Goal: Obtain resource: Obtain resource

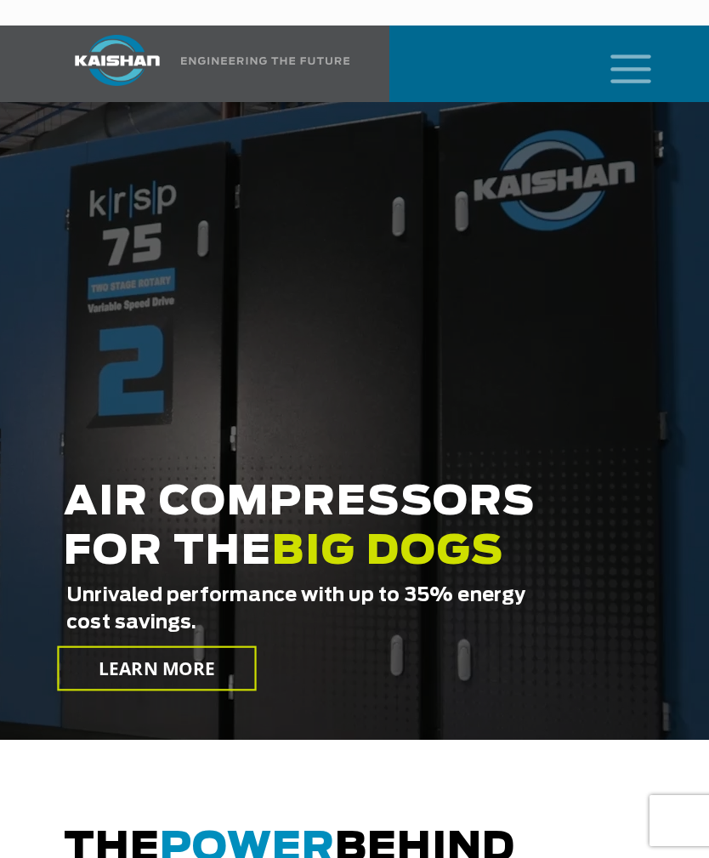
click at [638, 43] on icon "mobile menu" at bounding box center [631, 67] width 54 height 53
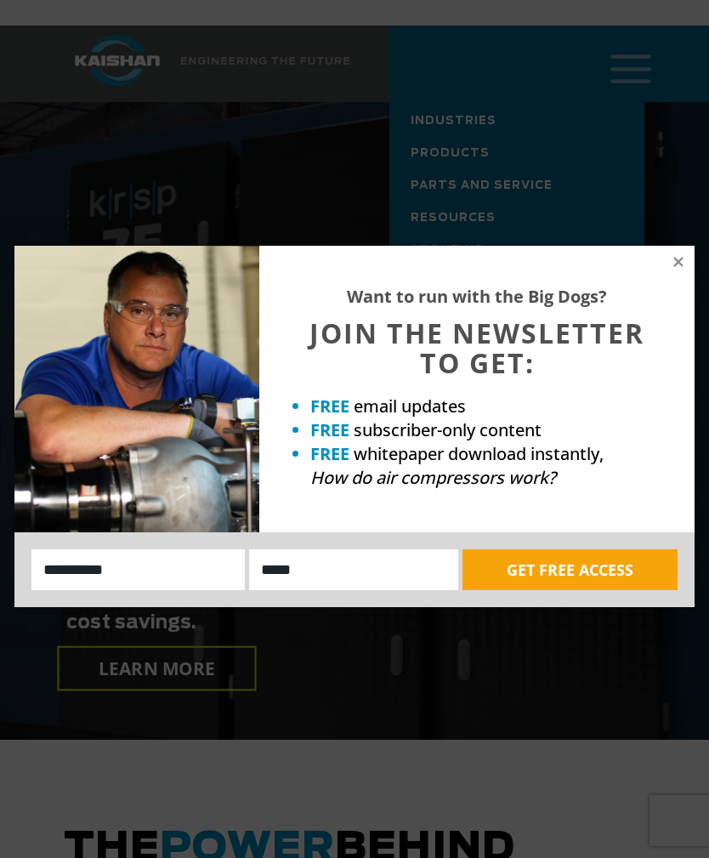
click at [678, 262] on icon at bounding box center [677, 261] width 9 height 9
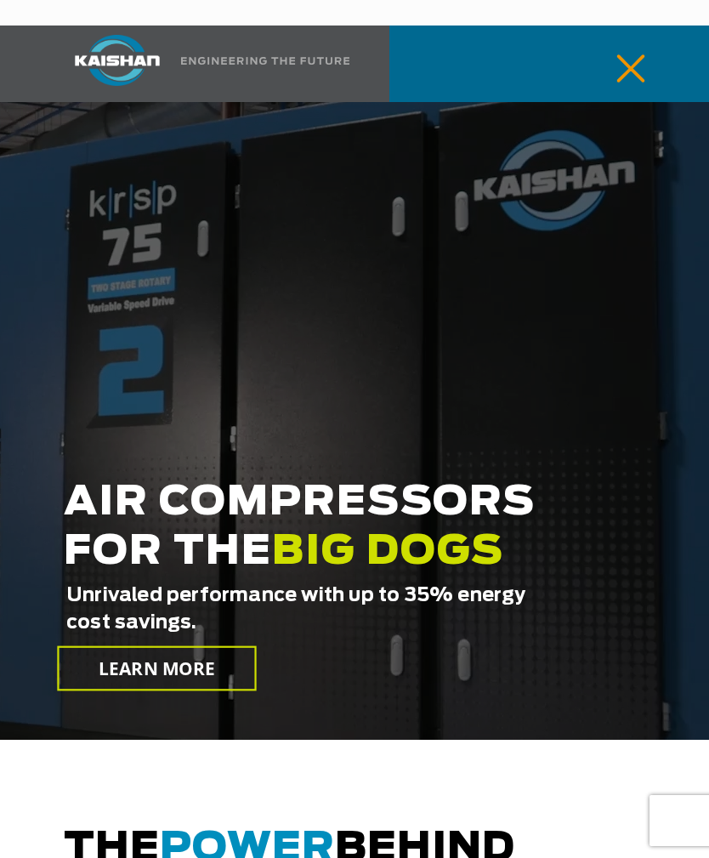
click at [643, 44] on icon "mobile menu" at bounding box center [631, 67] width 54 height 53
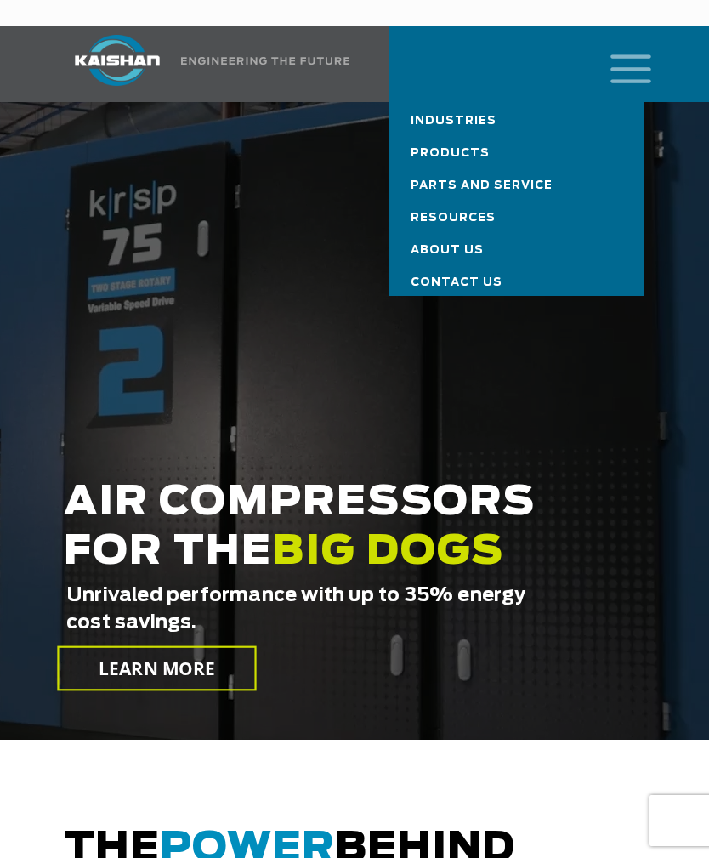
click at [474, 213] on span "Resources" at bounding box center [453, 218] width 85 height 11
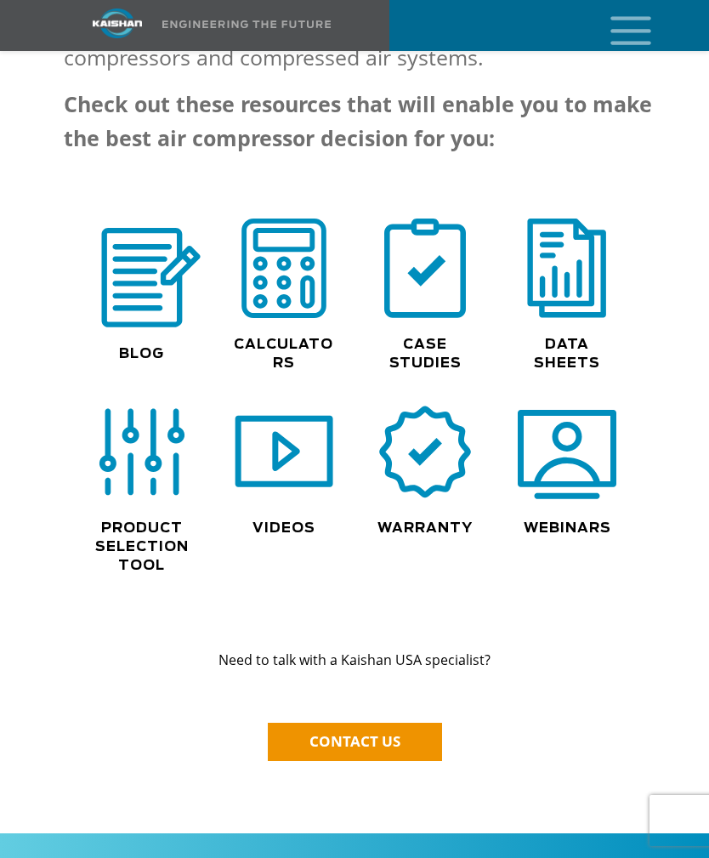
scroll to position [1456, 0]
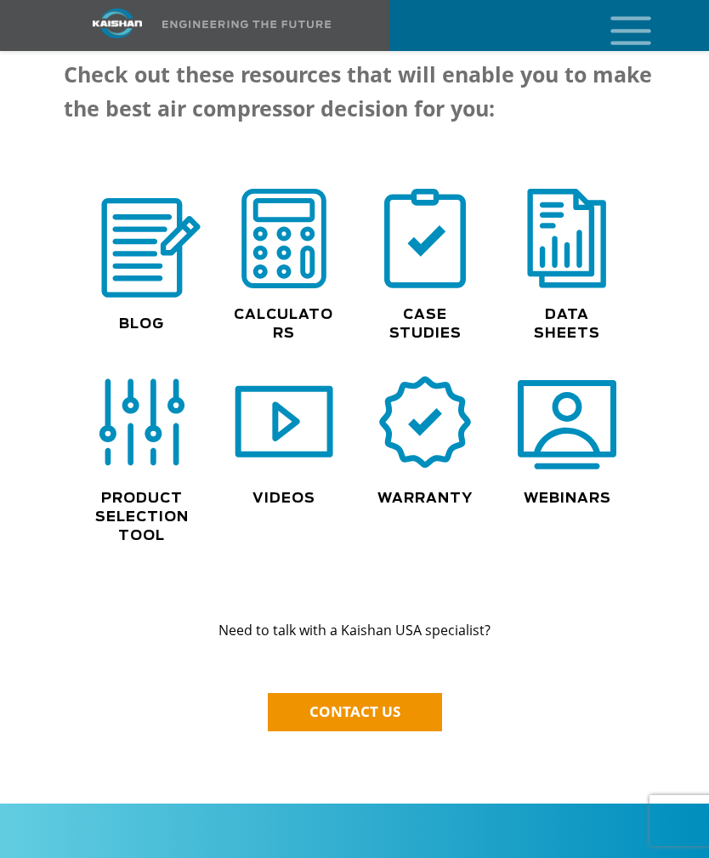
click at [587, 308] on link "Data Sheets" at bounding box center [567, 324] width 66 height 32
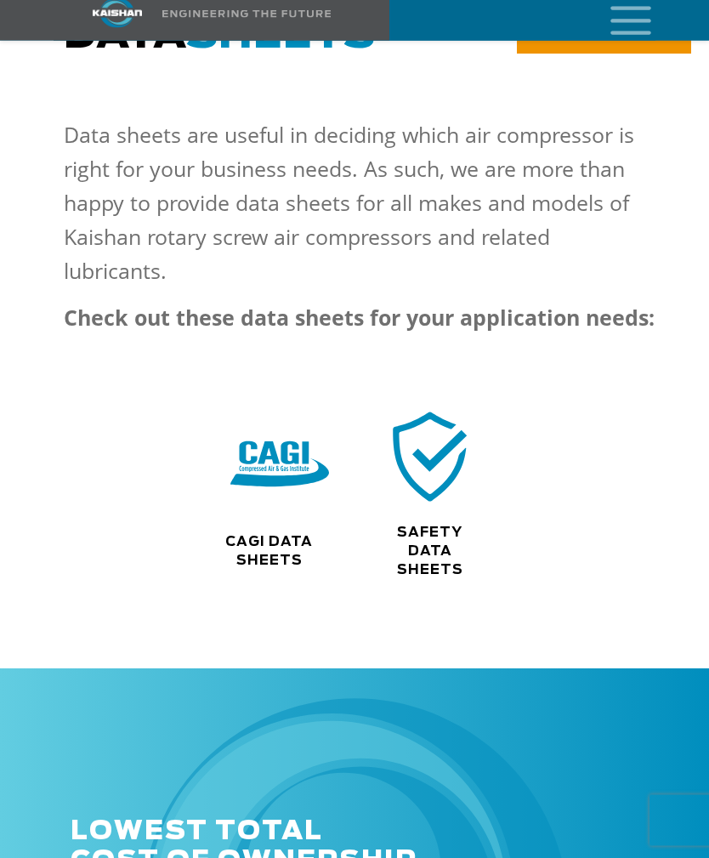
scroll to position [238, 0]
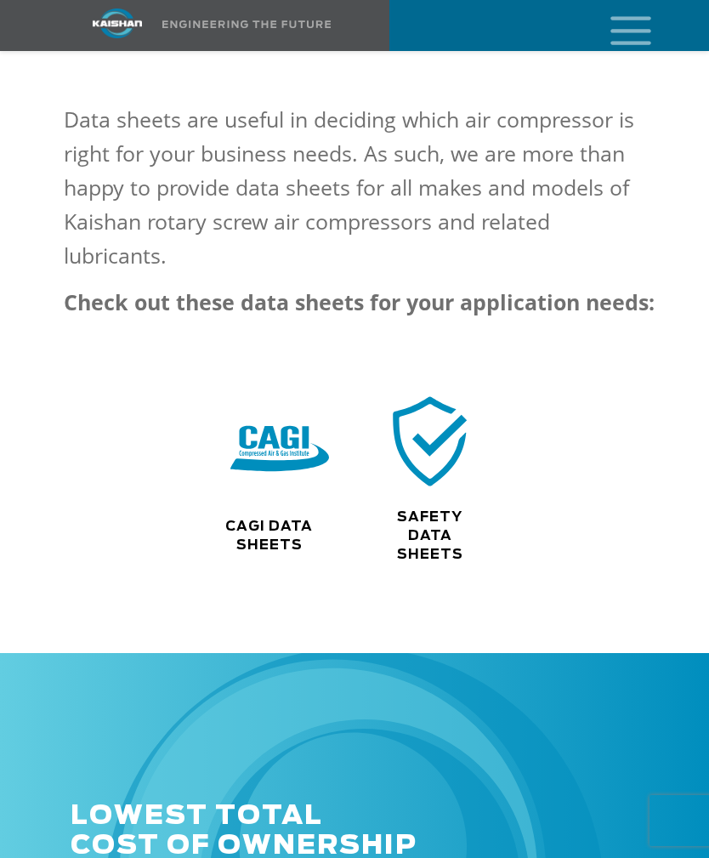
click at [283, 519] on link "CAGI Data Sheets" at bounding box center [269, 535] width 88 height 32
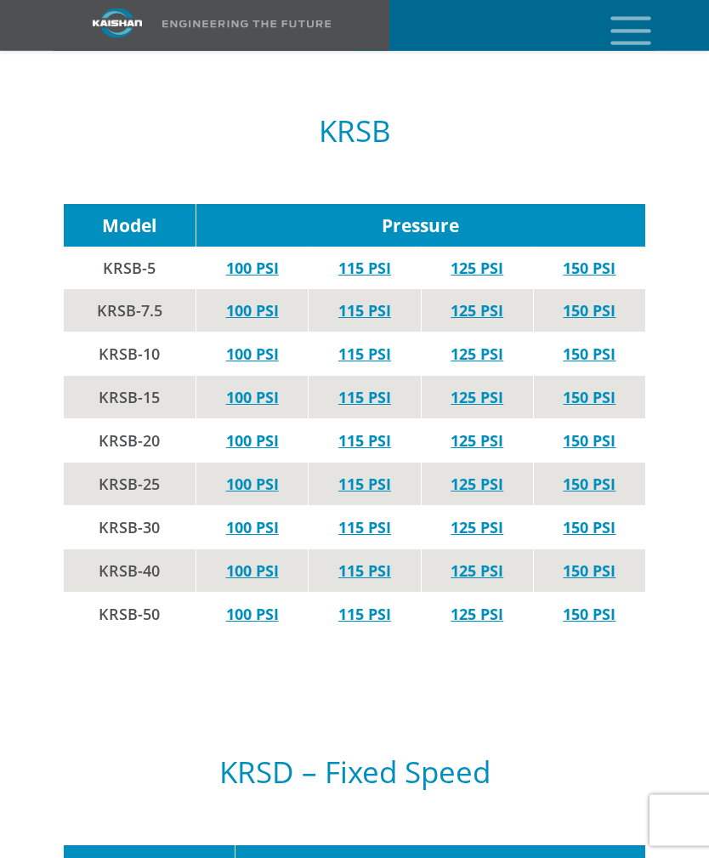
scroll to position [1559, 0]
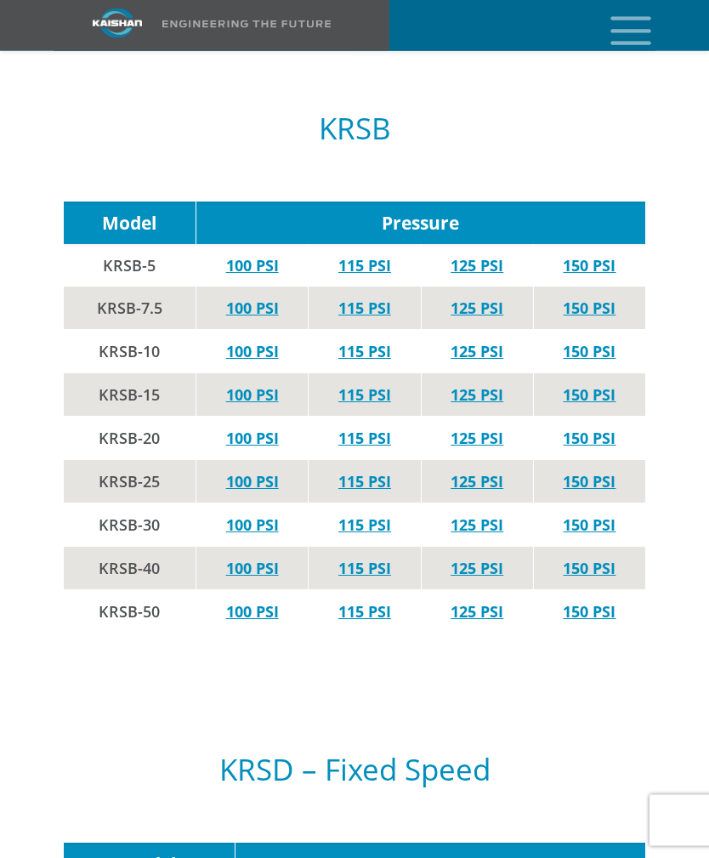
click at [484, 602] on link "125 PSI" at bounding box center [477, 612] width 53 height 20
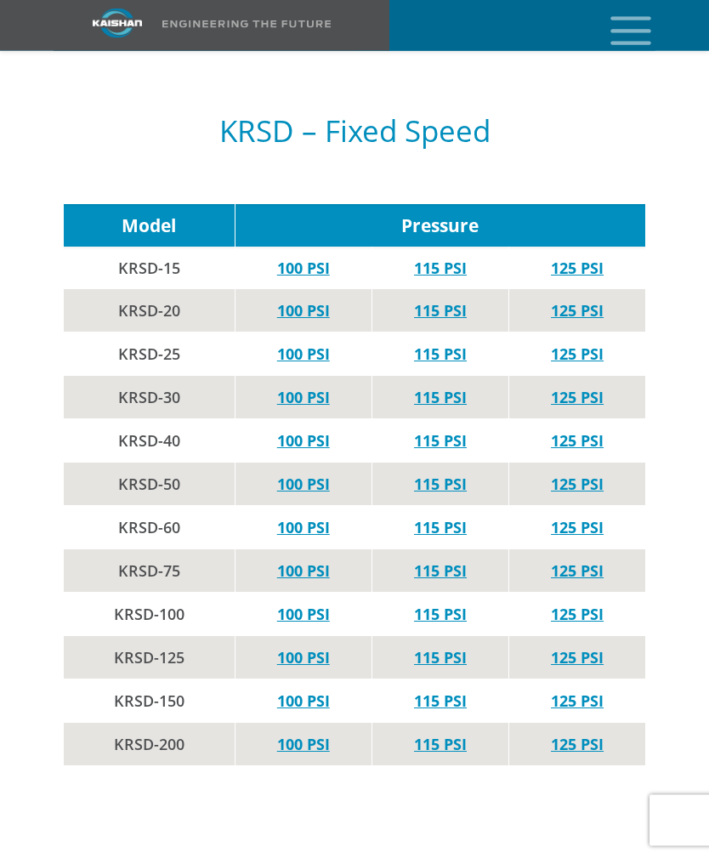
scroll to position [2198, 0]
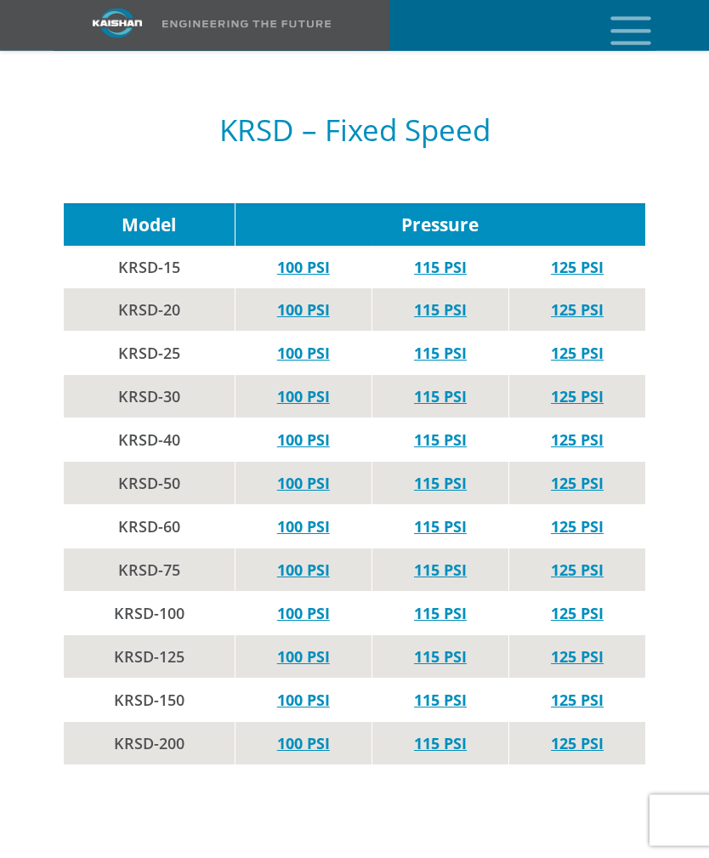
click at [580, 474] on link "125 PSI" at bounding box center [577, 484] width 53 height 20
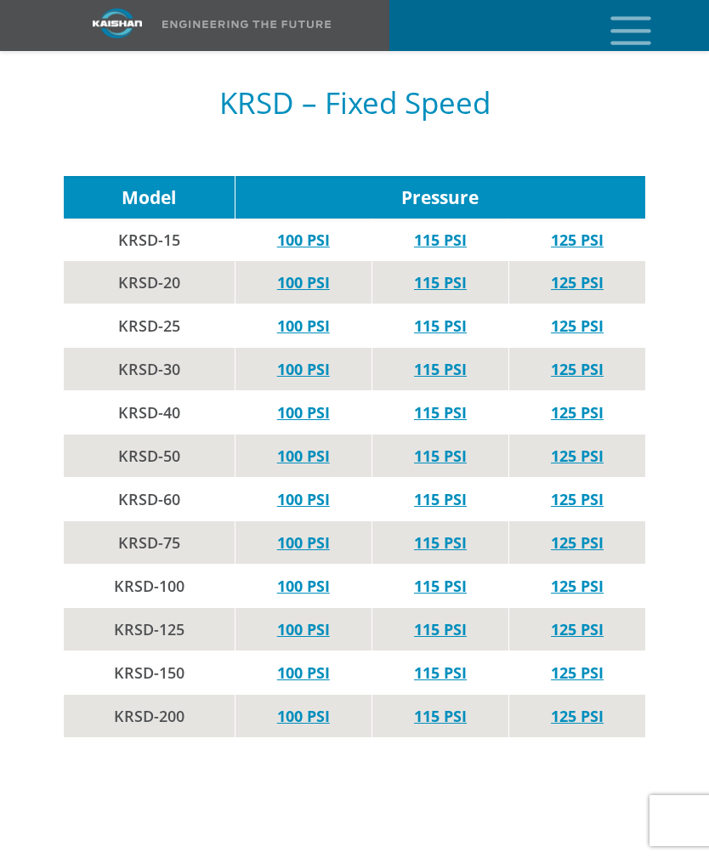
click at [584, 402] on link "125 PSI" at bounding box center [577, 412] width 53 height 20
click at [586, 315] on link "125 PSI" at bounding box center [577, 325] width 53 height 20
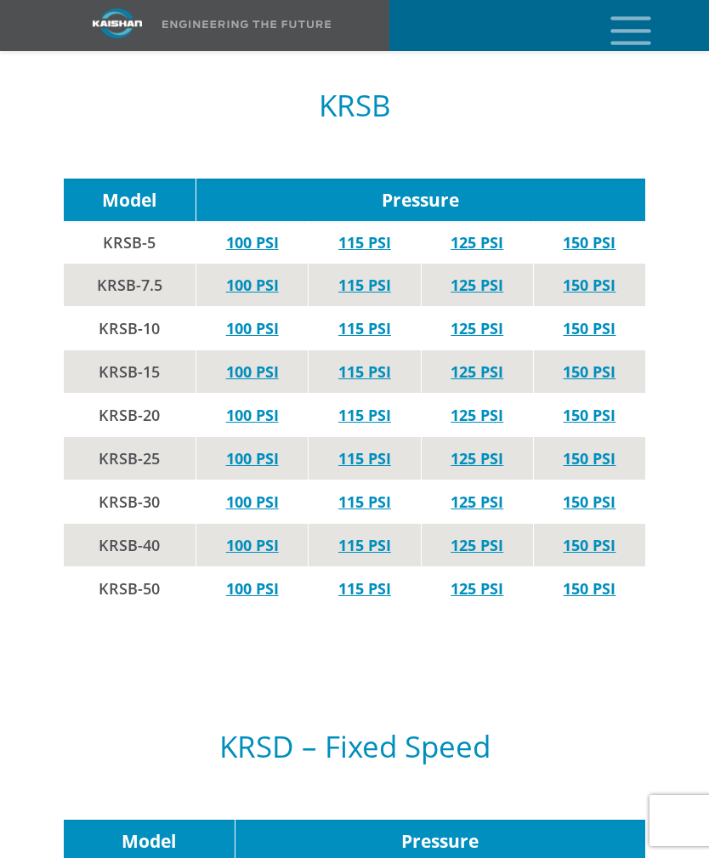
scroll to position [1581, 0]
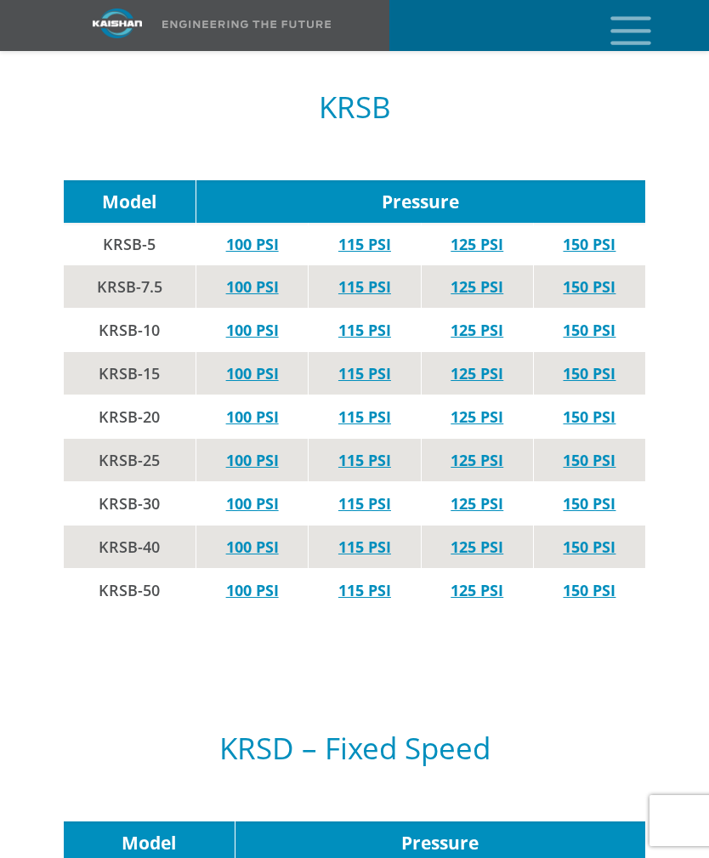
click at [474, 406] on link "125 PSI" at bounding box center [477, 416] width 53 height 20
click at [482, 450] on link "125 PSI" at bounding box center [477, 460] width 53 height 20
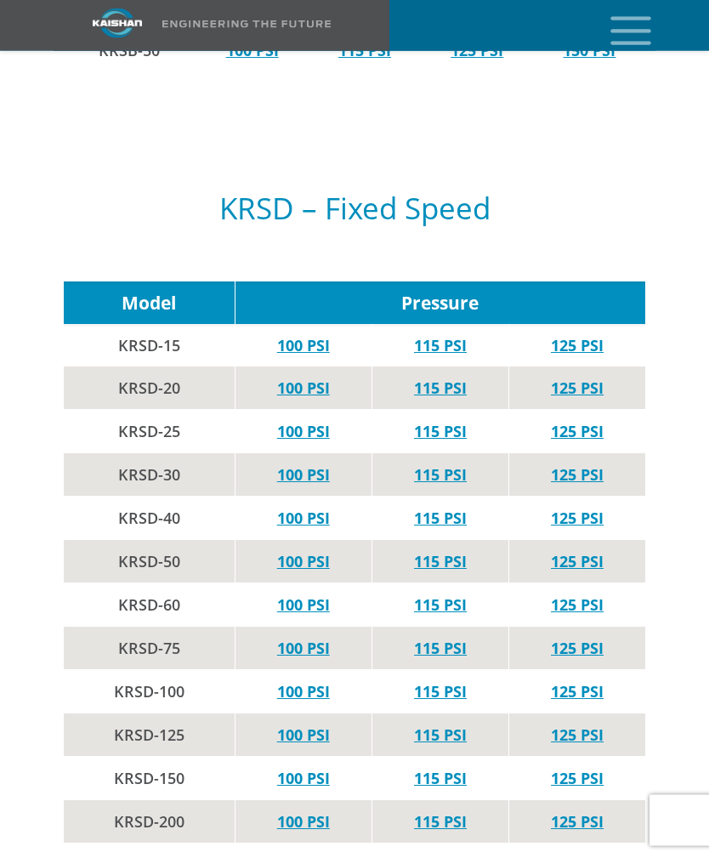
scroll to position [2121, 0]
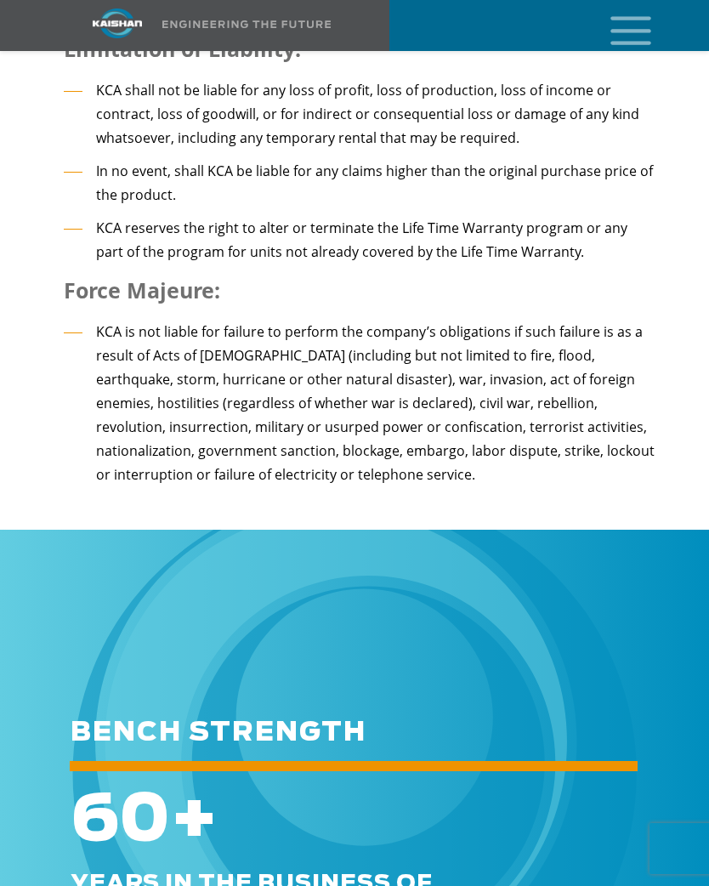
scroll to position [3434, 0]
